Goal: Information Seeking & Learning: Find specific fact

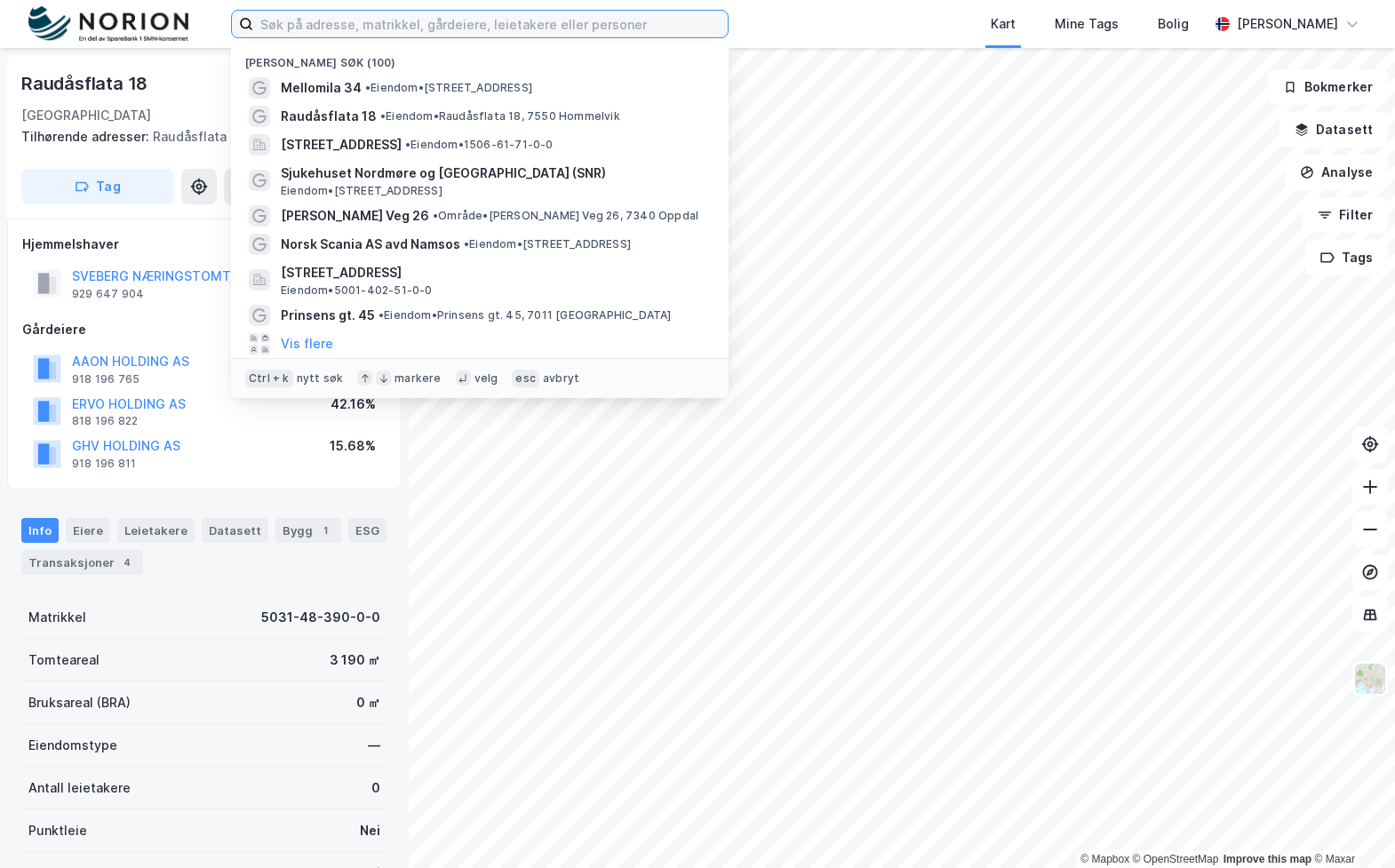
click at [358, 37] on input at bounding box center [490, 24] width 474 height 27
paste input "[PERSON_NAME] vei 2"
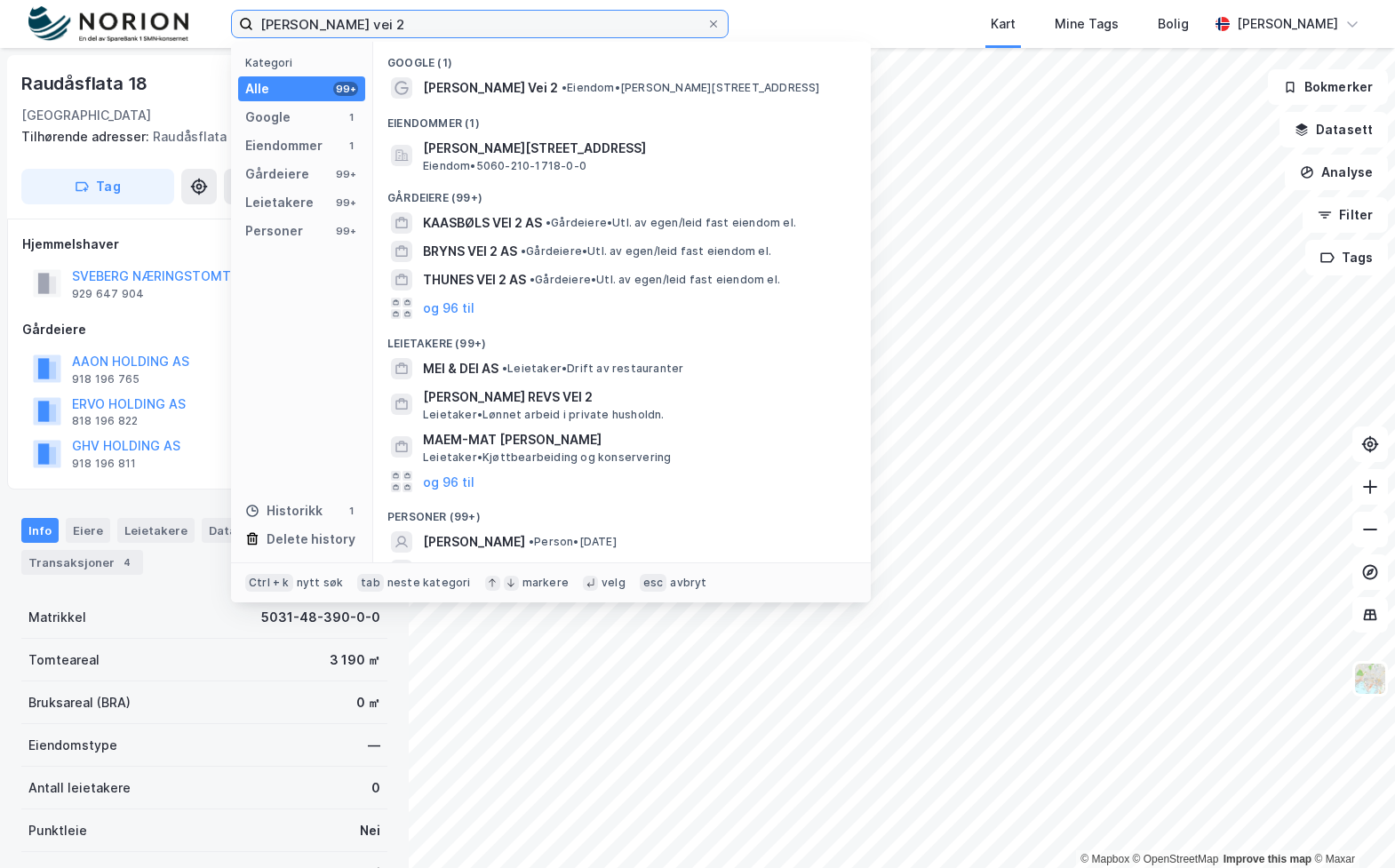
type input "[PERSON_NAME] vei 2"
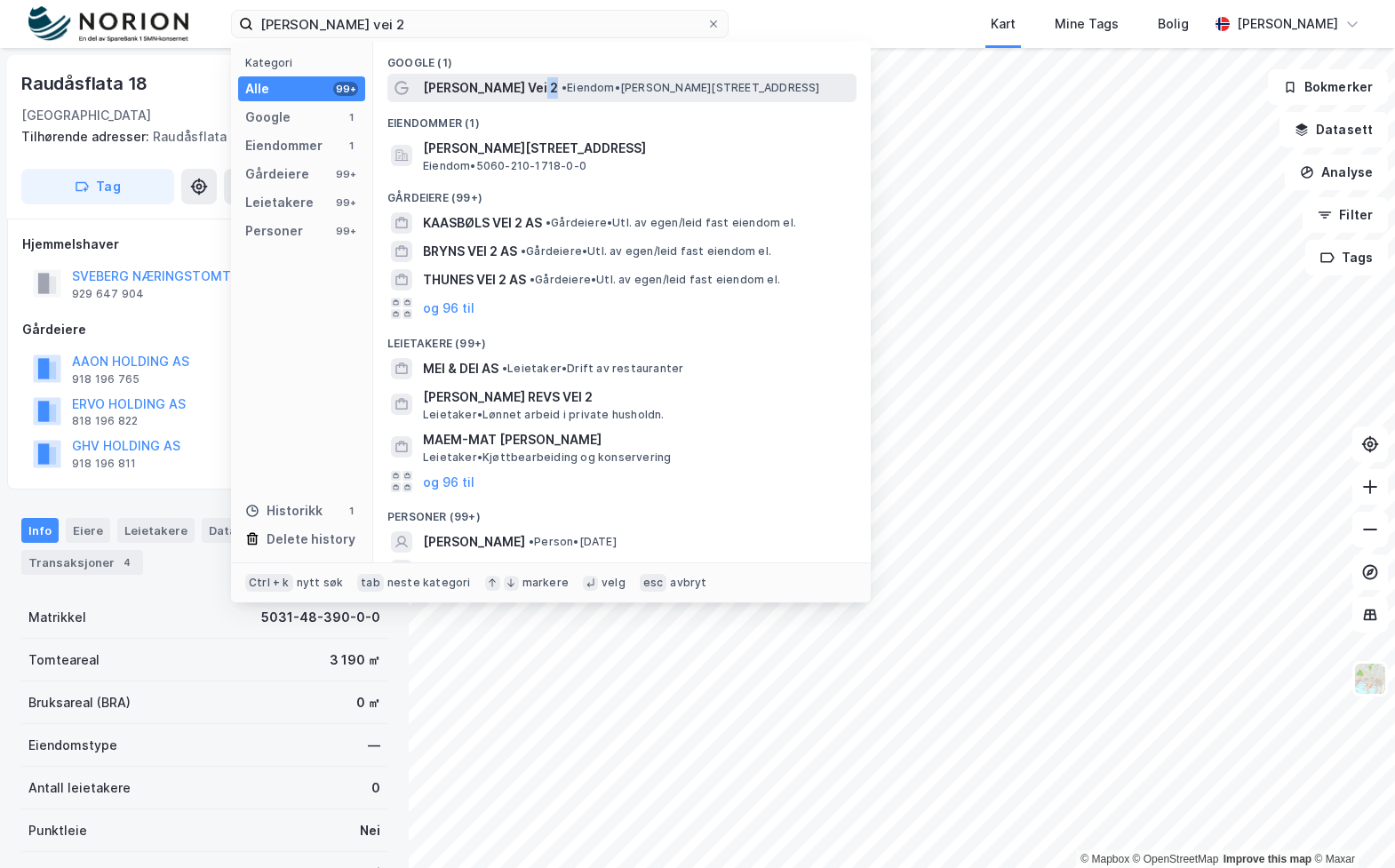
click at [531, 86] on div "[PERSON_NAME] Vei 2 • Eiendom • [PERSON_NAME][STREET_ADDRESS]" at bounding box center [638, 87] width 430 height 21
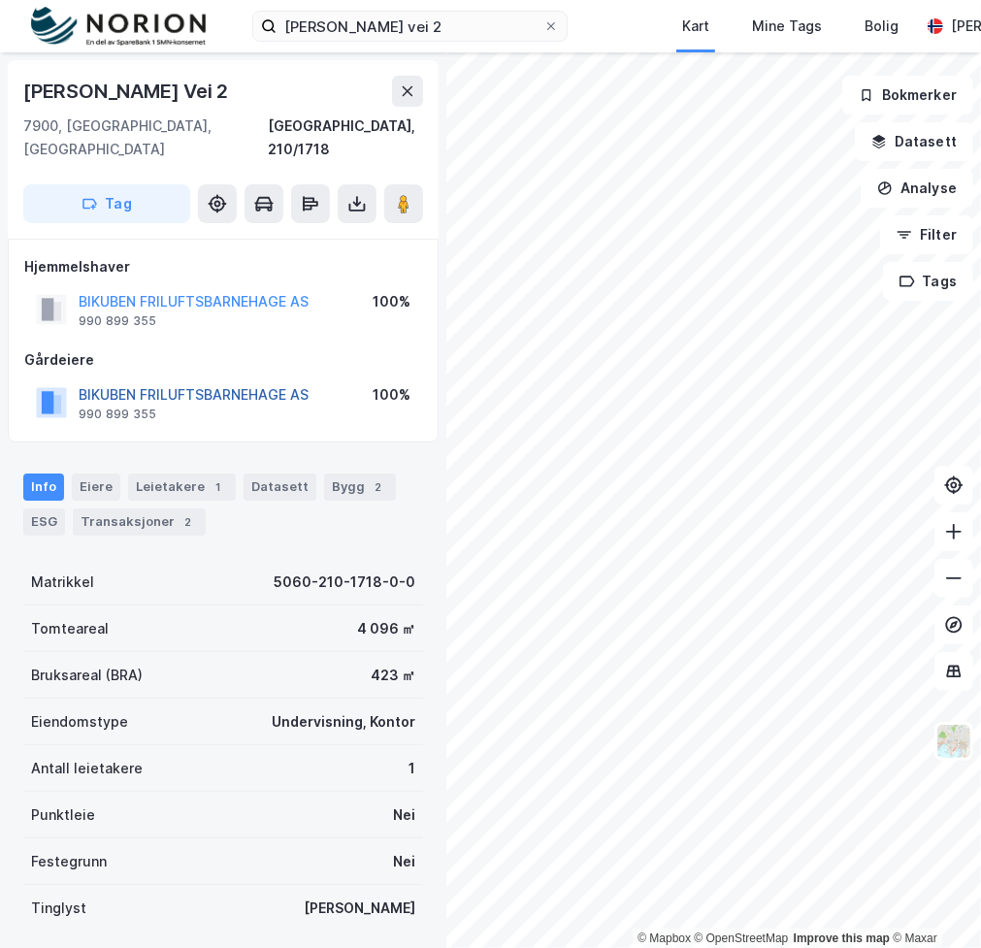
click at [0, 0] on button "BIKUBEN FRILUFTSBARNEHAGE AS" at bounding box center [0, 0] width 0 height 0
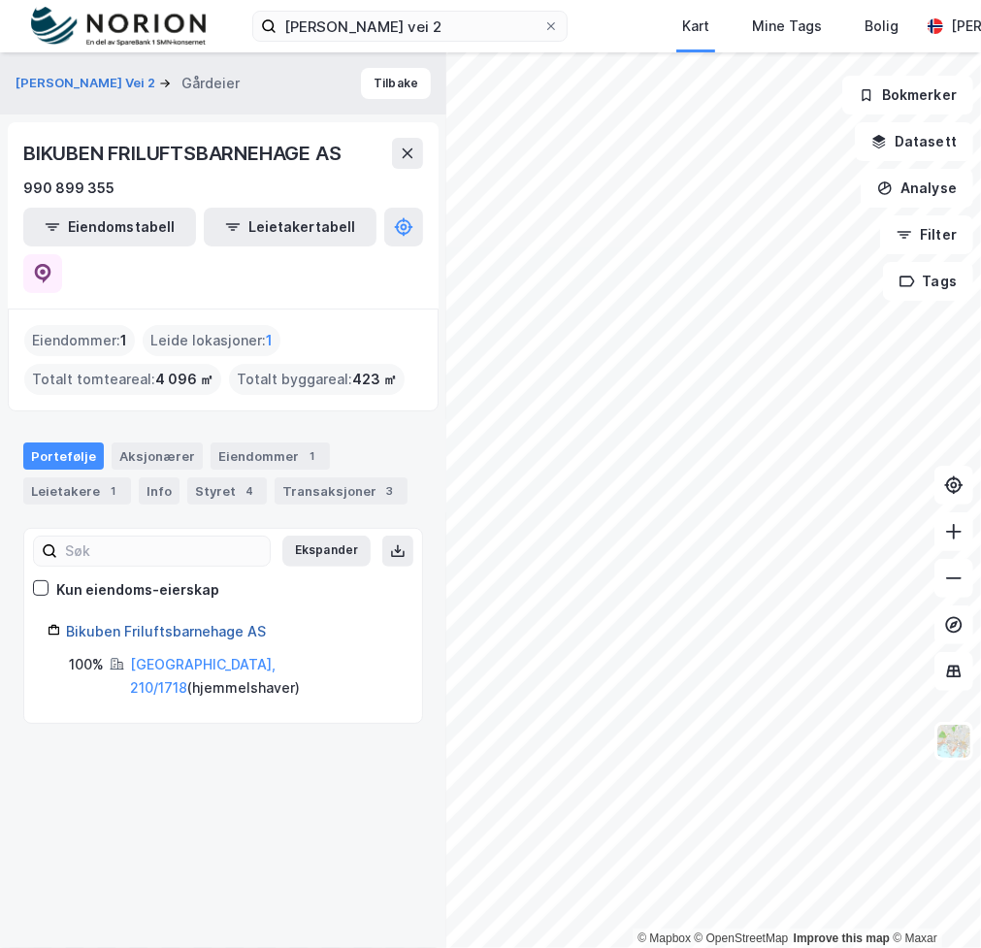
click at [199, 623] on link "Bikuben Friluftsbarnehage AS" at bounding box center [166, 631] width 200 height 16
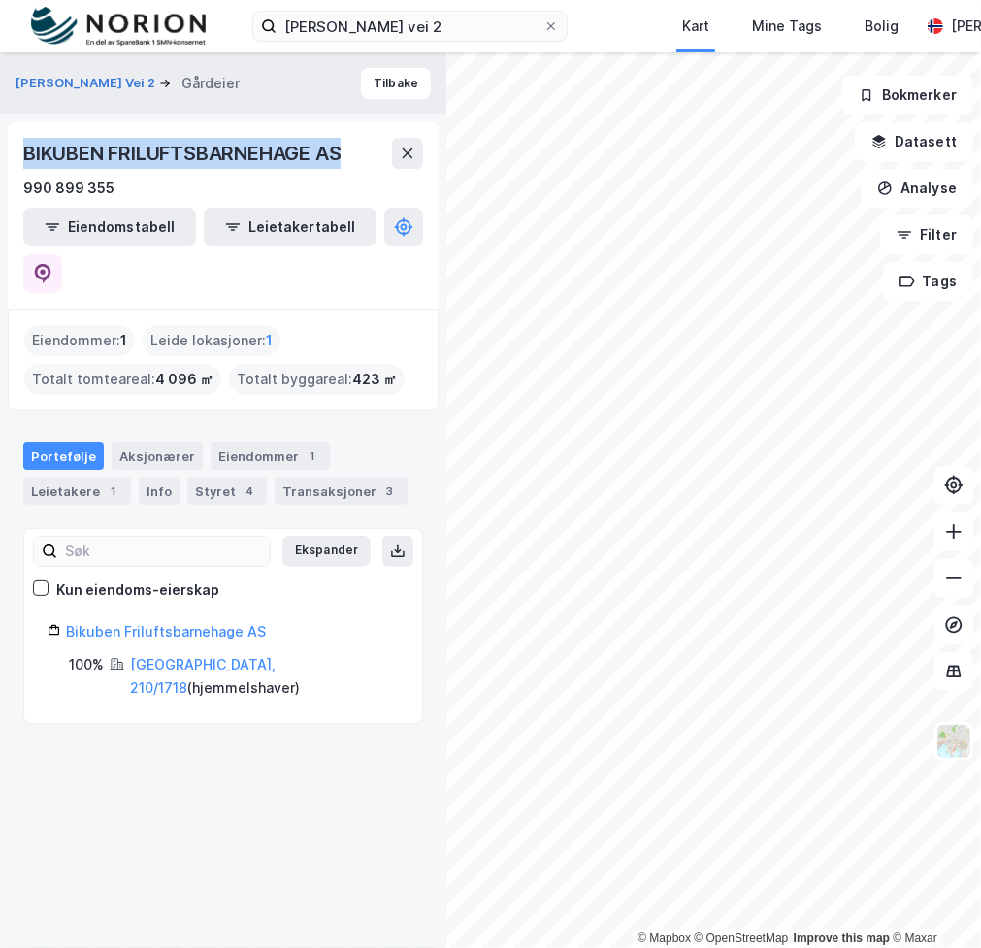
drag, startPoint x: 351, startPoint y: 155, endPoint x: 25, endPoint y: 157, distance: 326.0
click at [25, 157] on div "BIKUBEN FRILUFTSBARNEHAGE AS" at bounding box center [183, 153] width 321 height 31
copy div "BIKUBEN FRILUFTSBARNEHAGE AS"
